Goal: Task Accomplishment & Management: Manage account settings

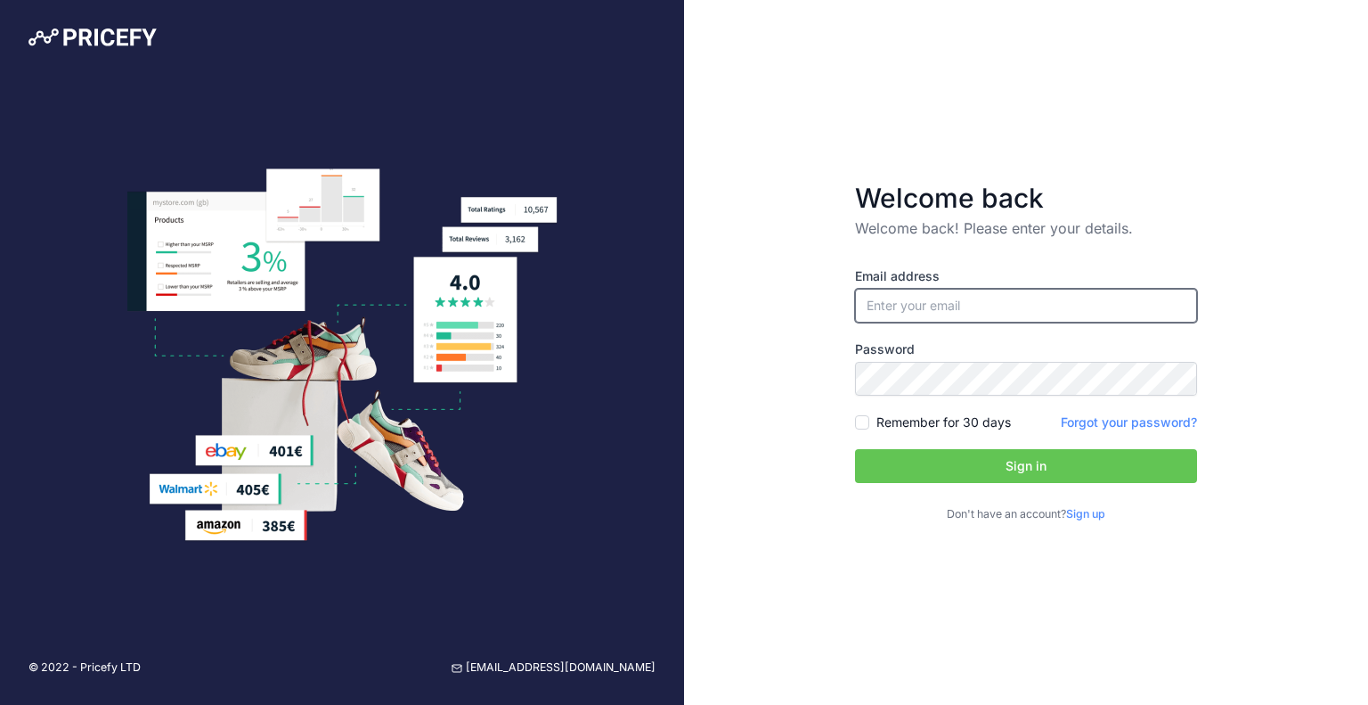
type input "[EMAIL_ADDRESS][DOMAIN_NAME]"
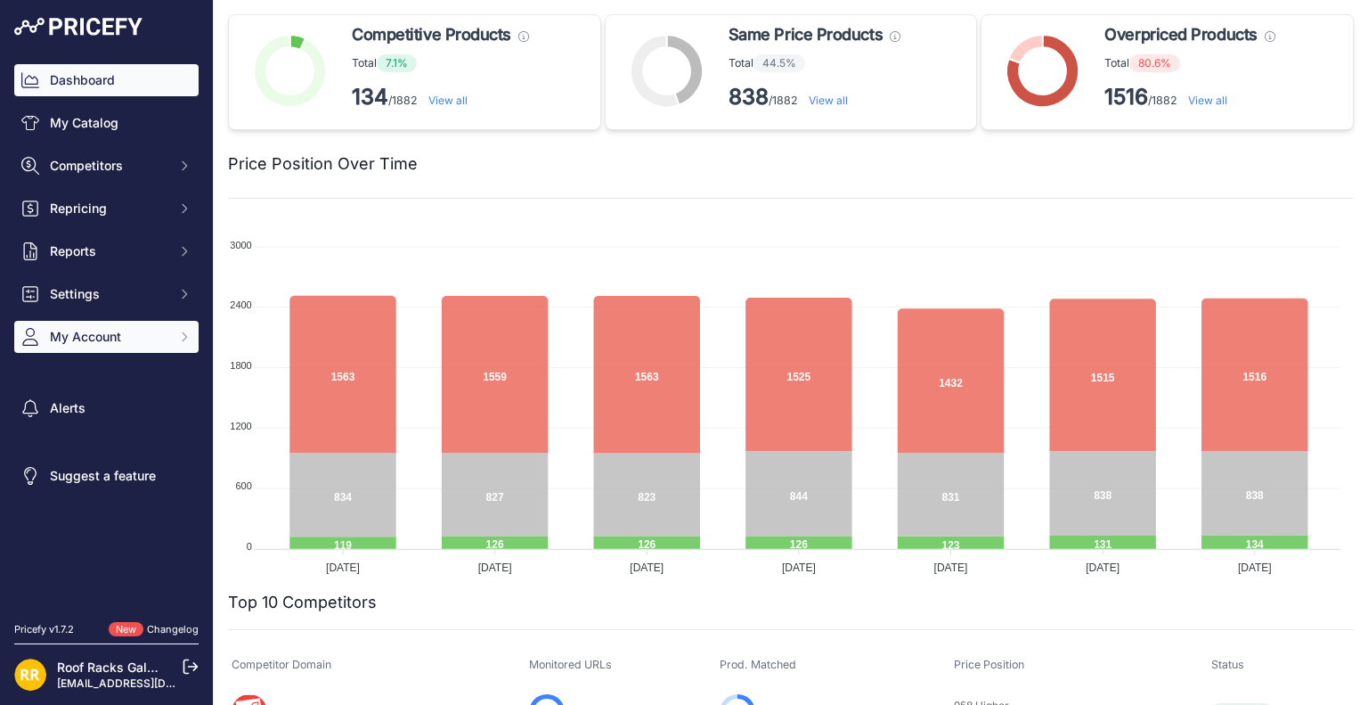
click at [93, 334] on span "My Account" at bounding box center [108, 337] width 117 height 18
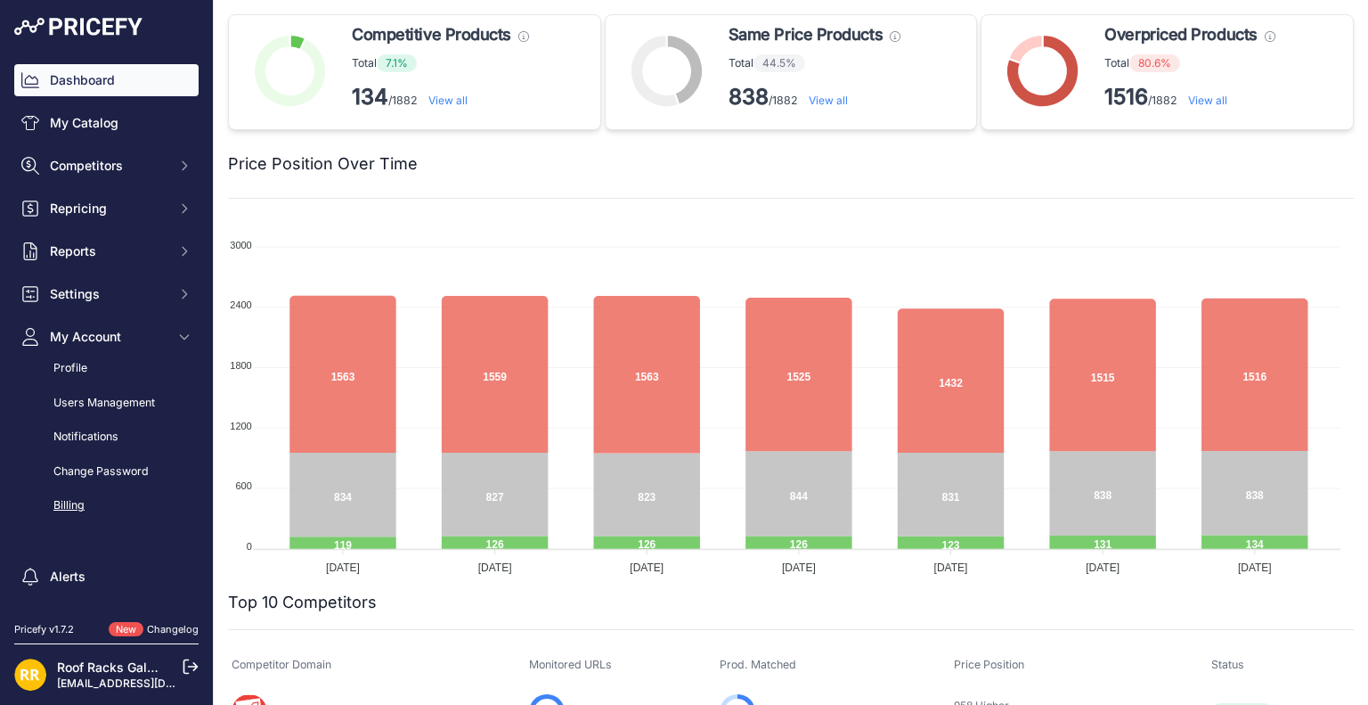
click at [61, 506] on link "Billing" at bounding box center [106, 505] width 184 height 31
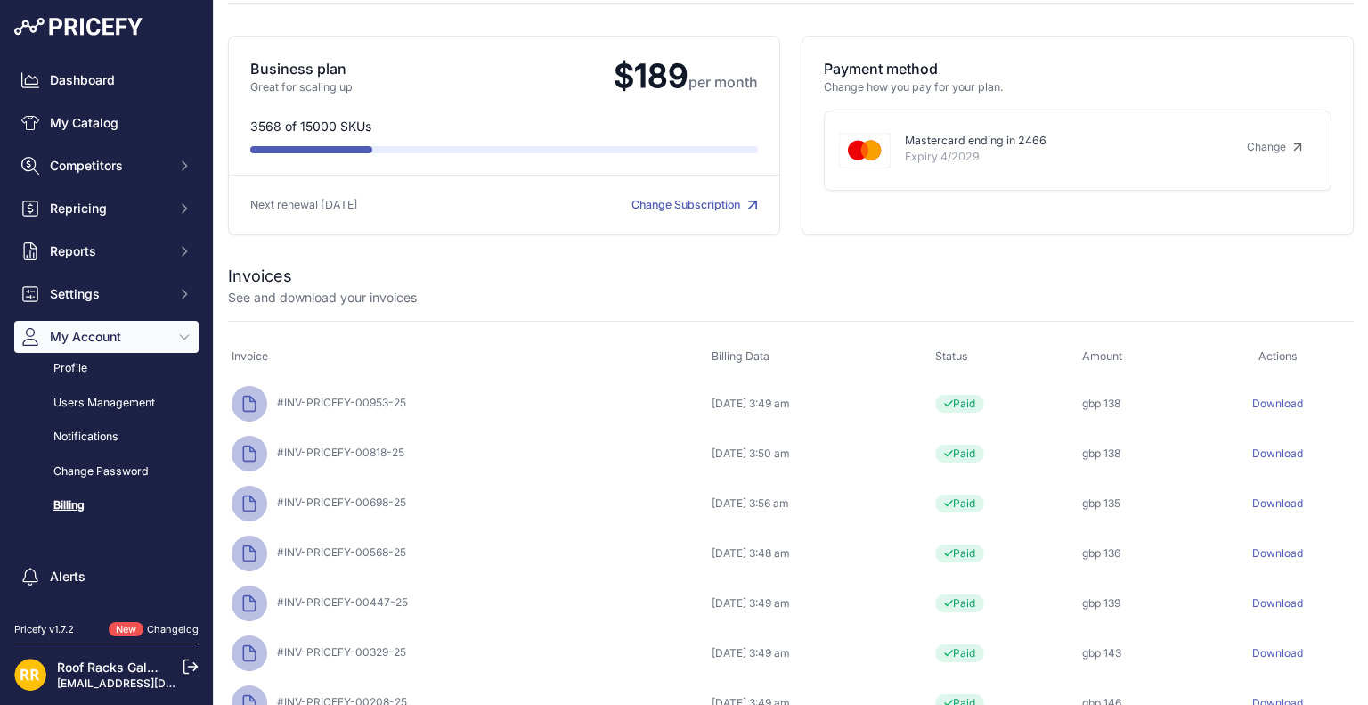
scroll to position [89, 0]
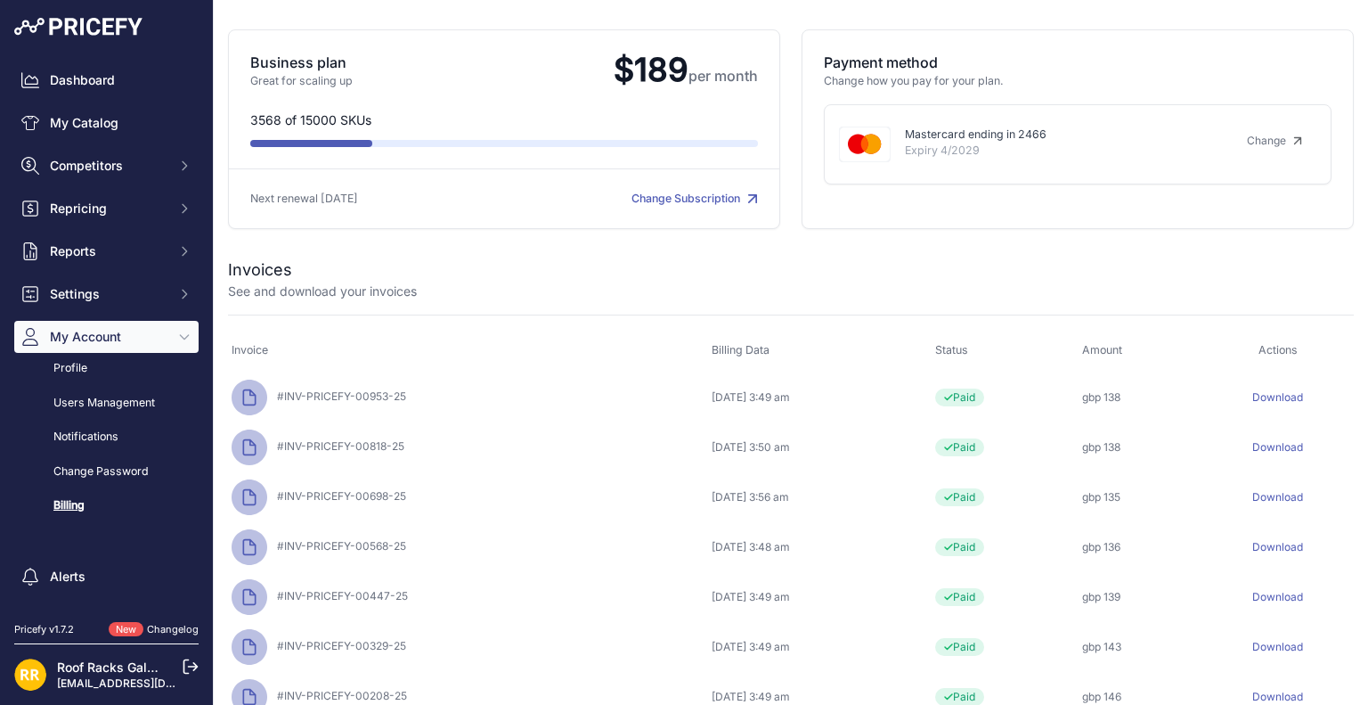
click at [1268, 400] on link "Download" at bounding box center [1277, 396] width 51 height 13
